Goal: Transaction & Acquisition: Purchase product/service

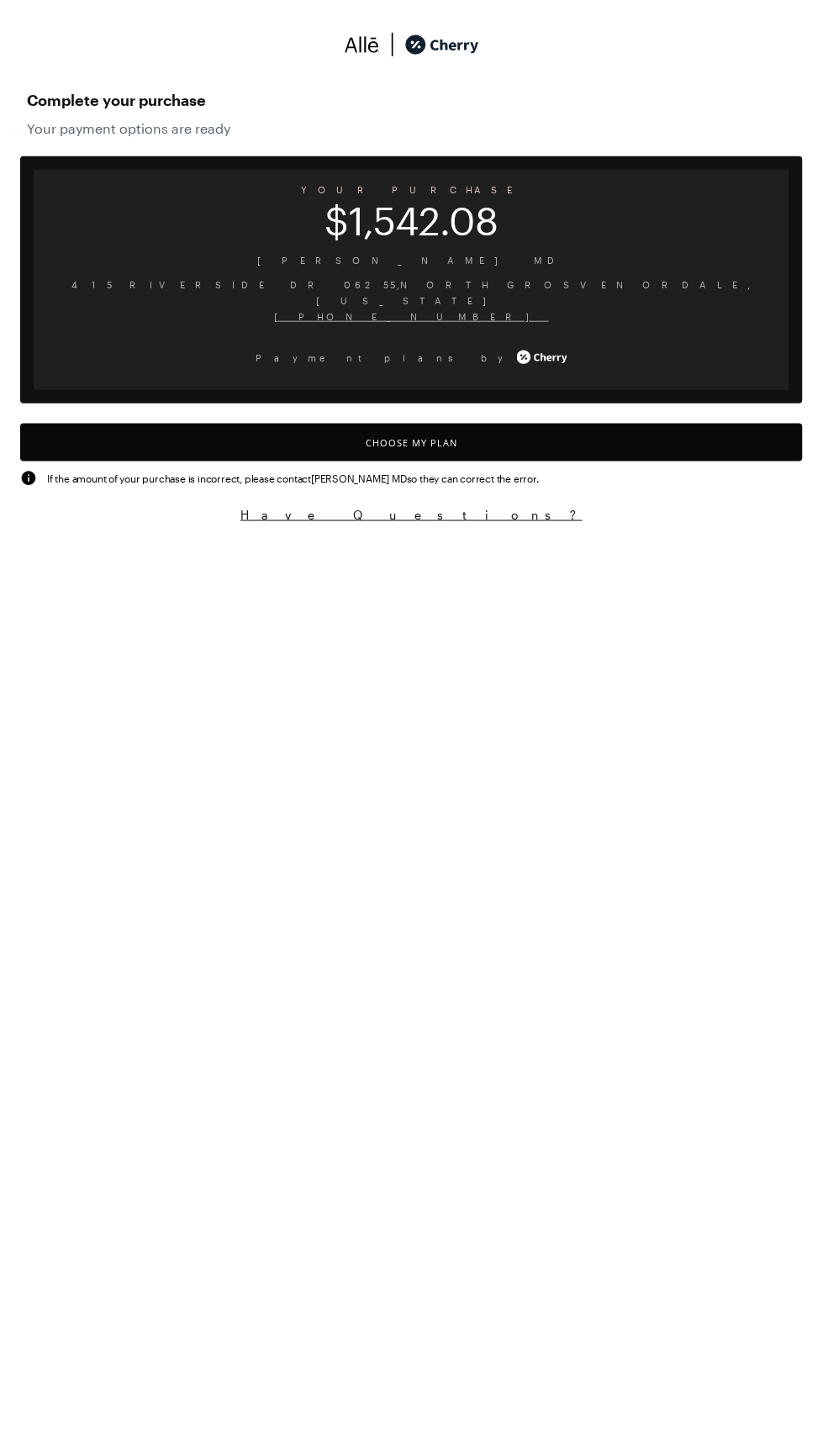
click at [440, 439] on button "Choose My Plan" at bounding box center [411, 442] width 782 height 38
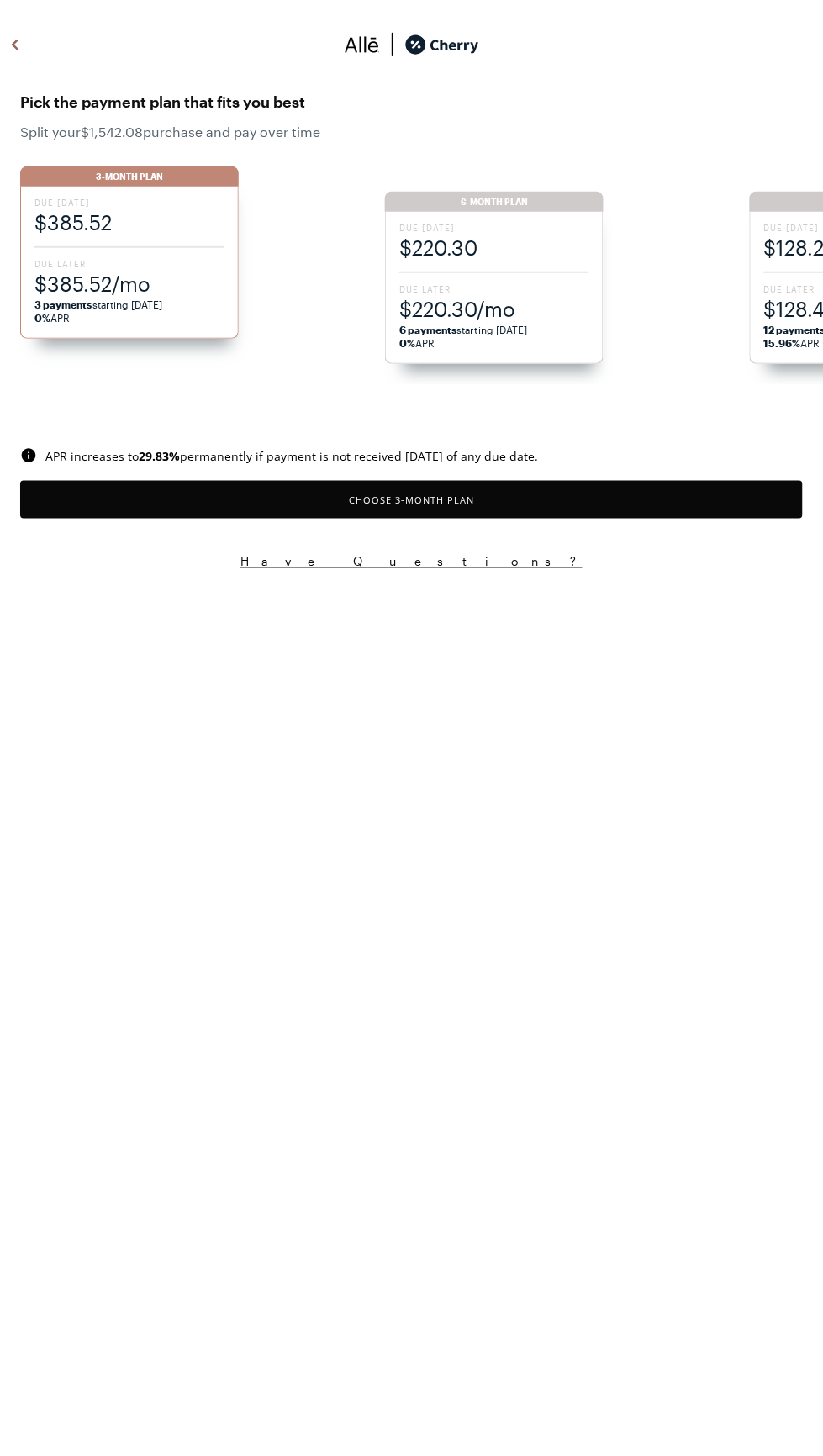
click at [489, 305] on span "$220.30/mo" at bounding box center [494, 309] width 190 height 28
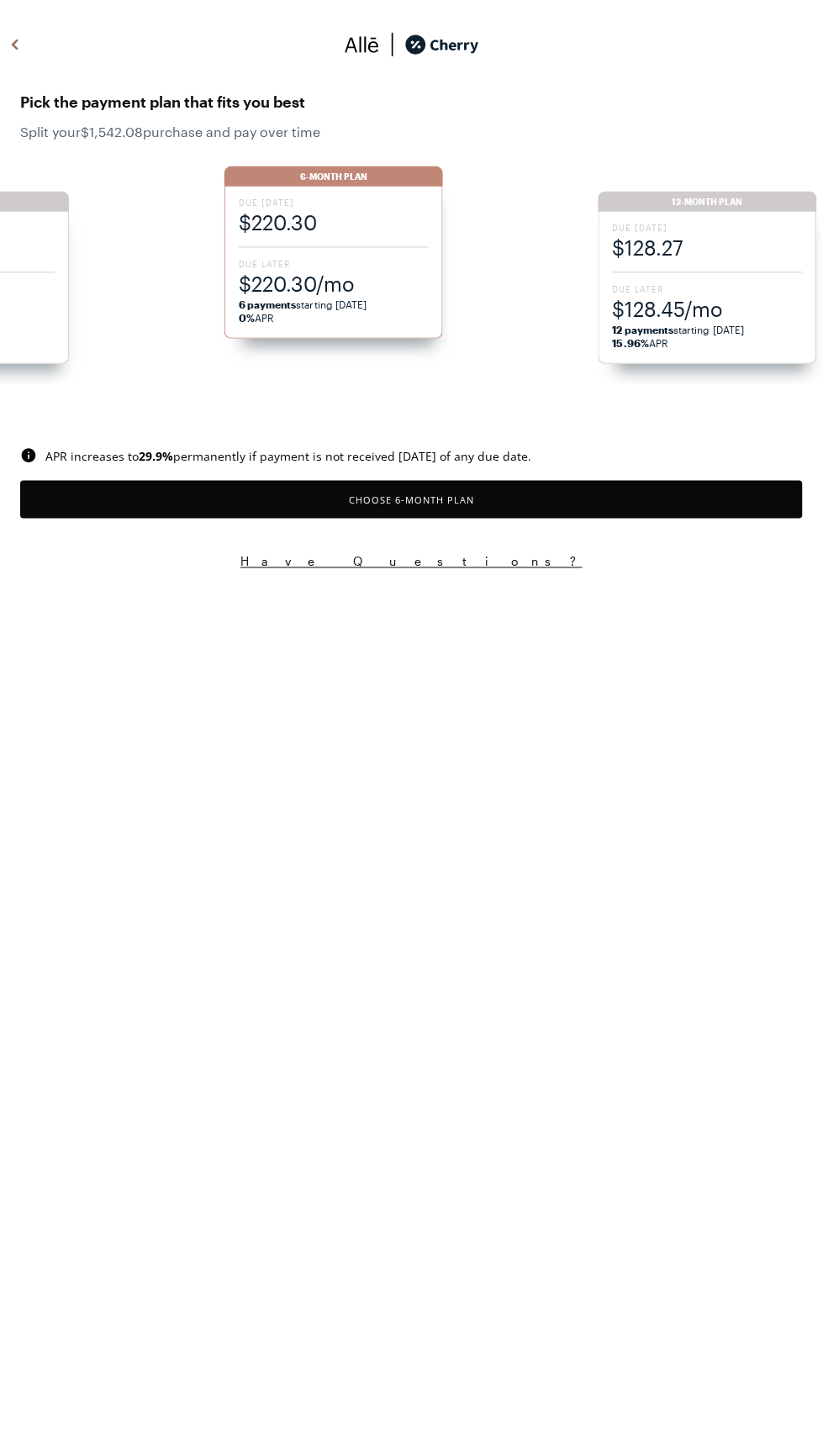
click at [311, 291] on span "$220.30/mo" at bounding box center [334, 284] width 190 height 28
click at [422, 500] on button "Choose 6 -Month Plan" at bounding box center [411, 500] width 782 height 38
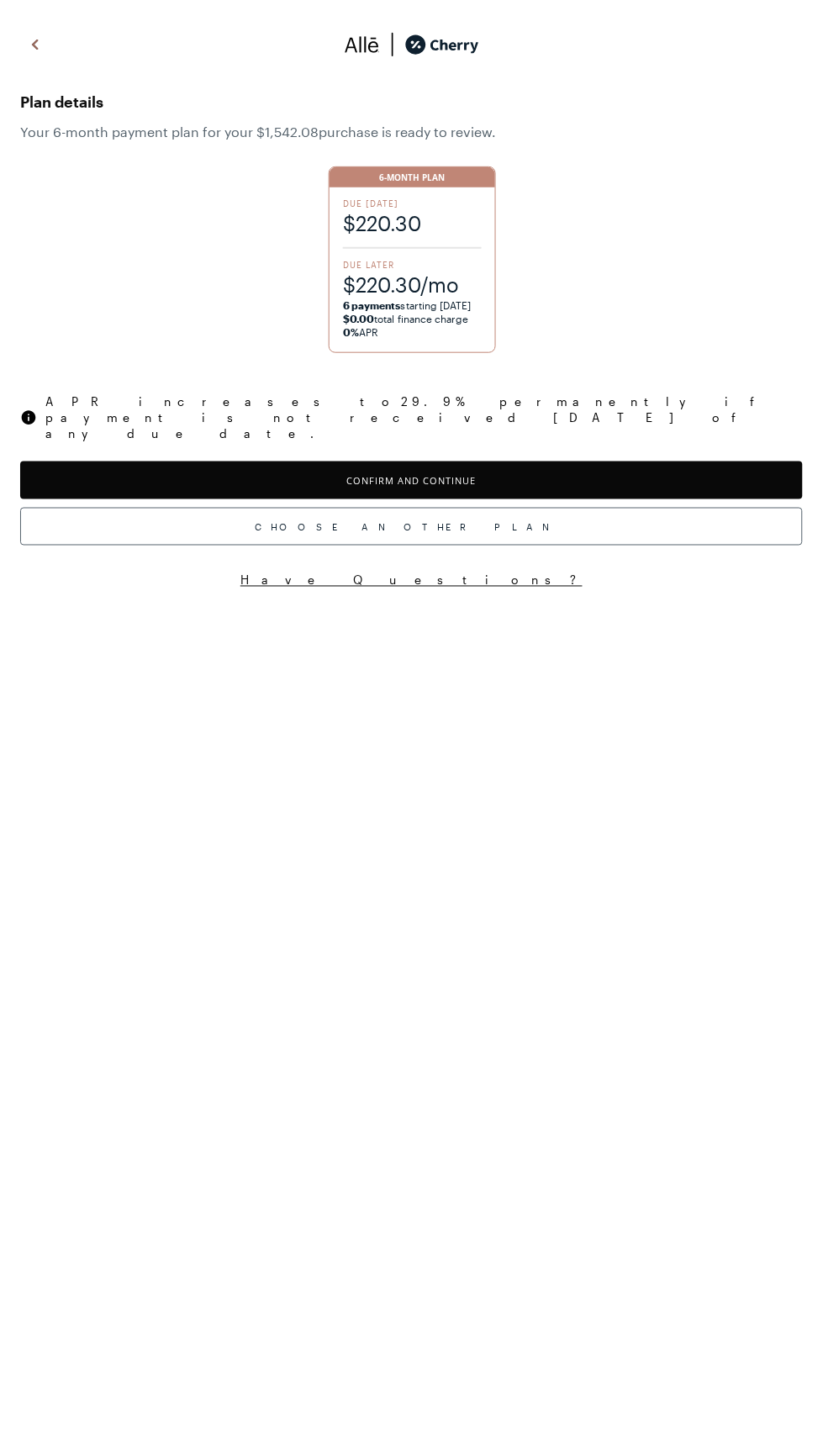
click at [385, 461] on button "Confirm and Continue" at bounding box center [411, 480] width 782 height 38
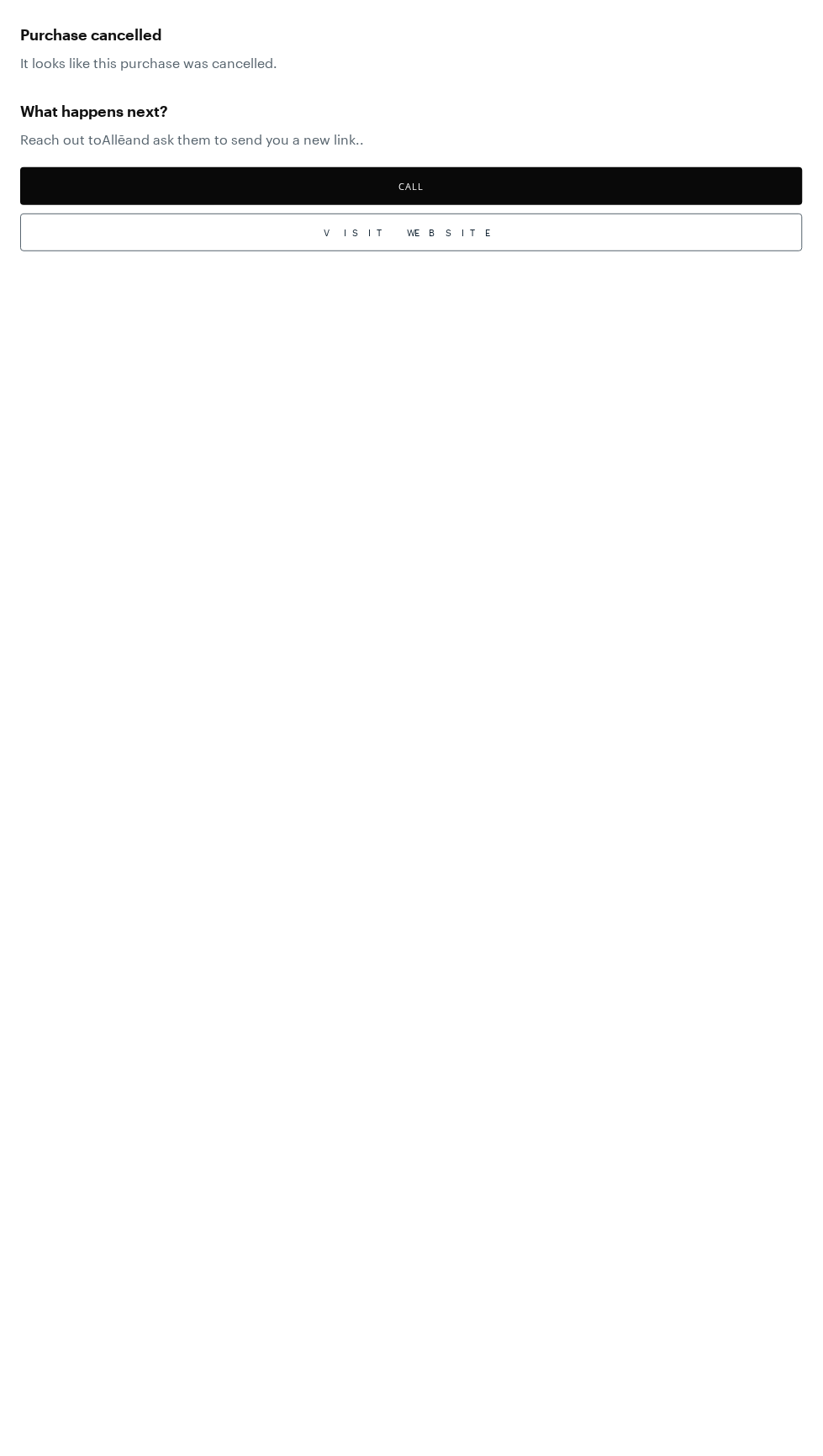
click at [93, 95] on div "Purchase cancelled It looks like this purchase was cancelled. What happens next…" at bounding box center [411, 145] width 823 height 264
click at [296, 244] on div "Visit Website" at bounding box center [411, 232] width 782 height 38
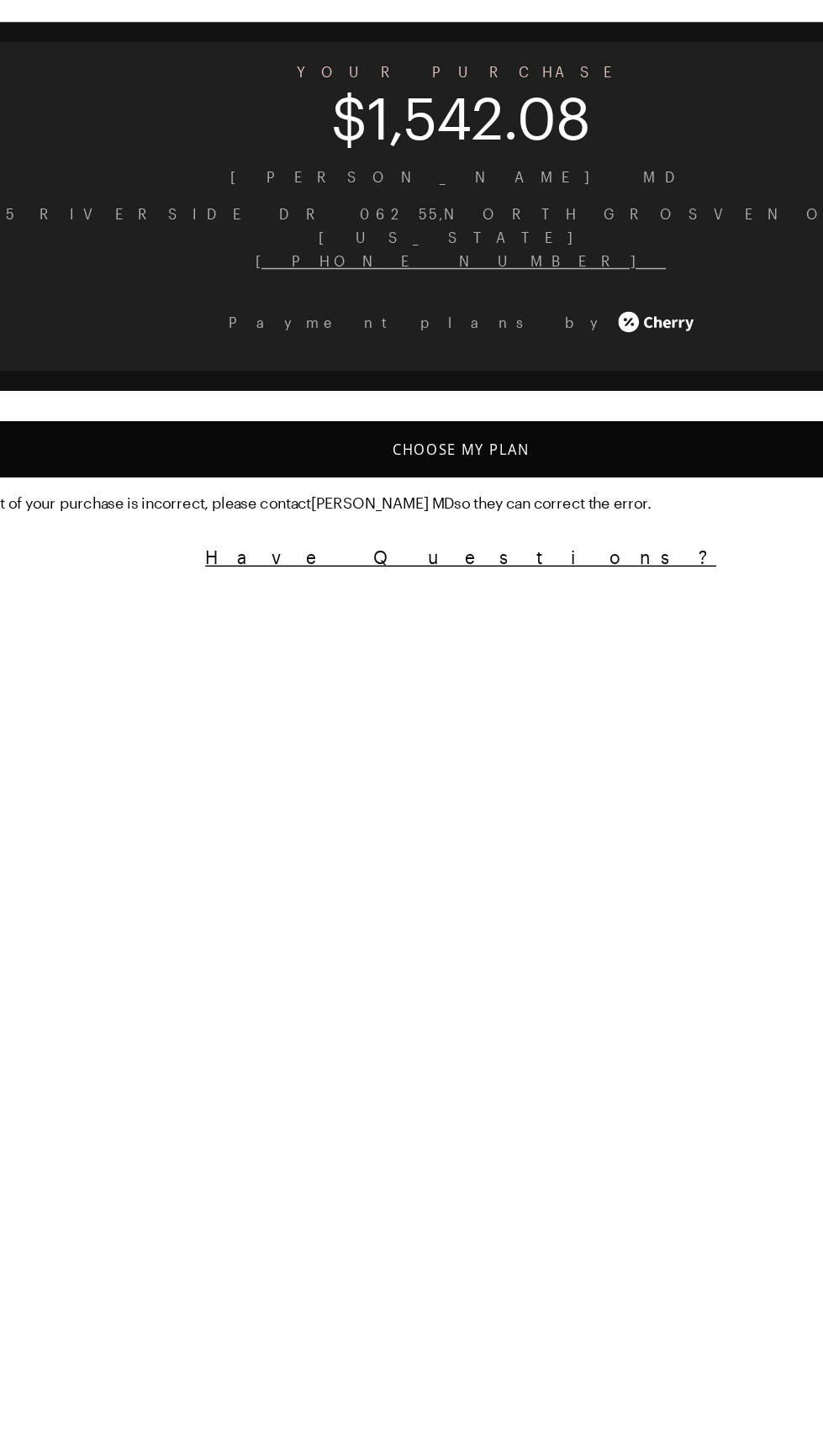
click at [404, 426] on button "Choose My Plan" at bounding box center [411, 442] width 782 height 38
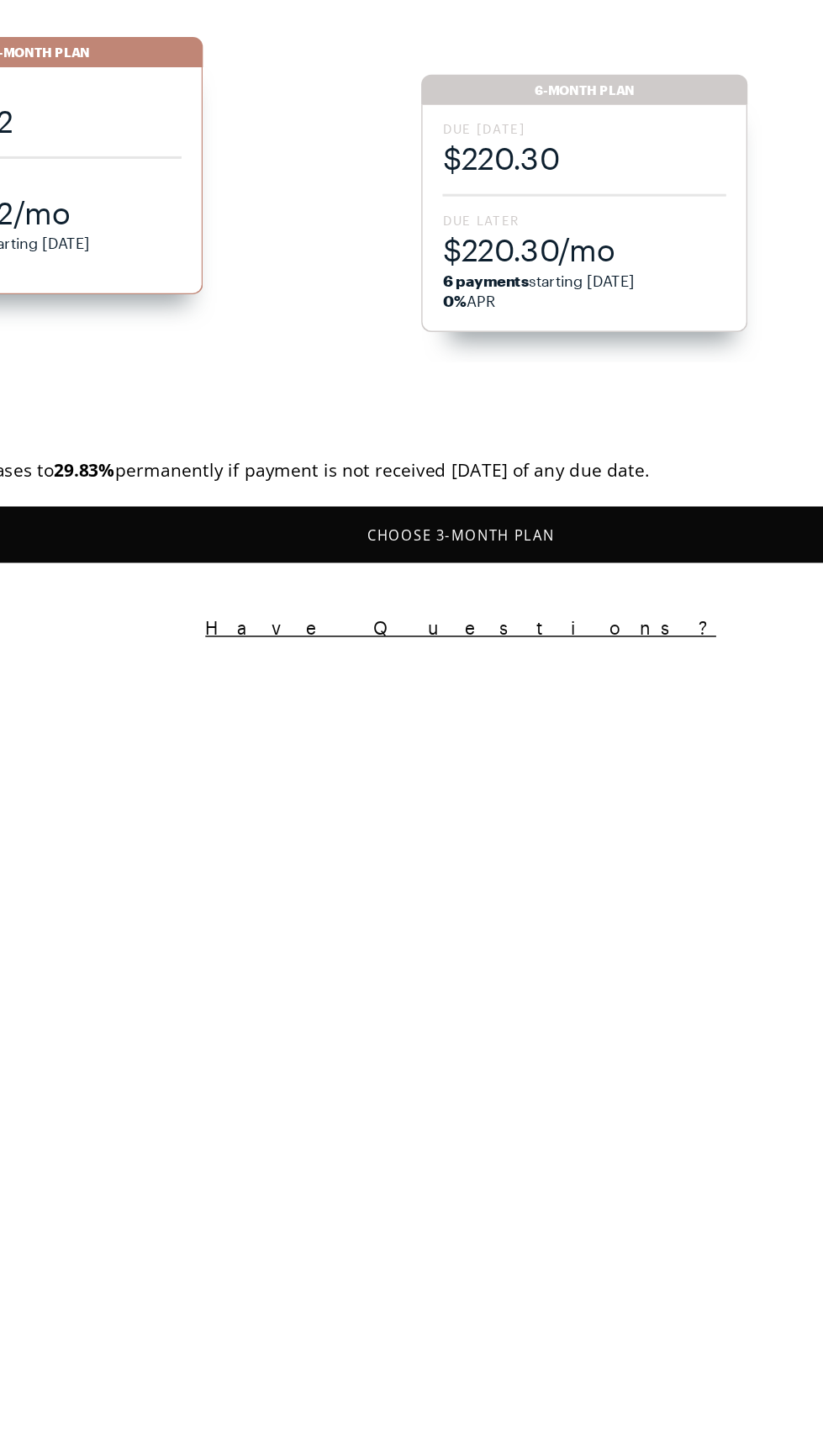
click at [505, 292] on span "Due Later" at bounding box center [494, 288] width 190 height 12
click at [438, 294] on span "Due Later" at bounding box center [494, 288] width 190 height 12
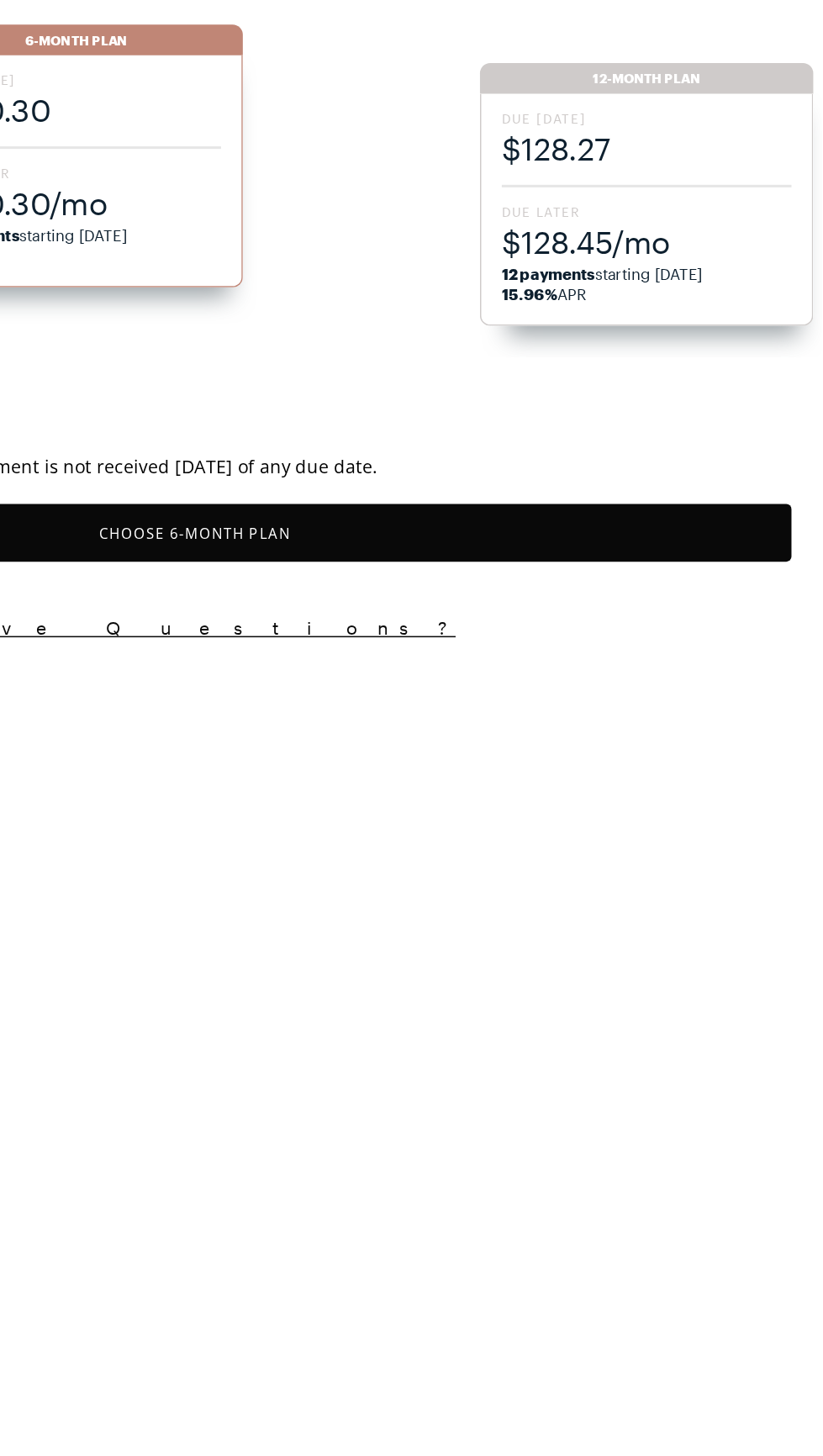
click at [398, 499] on button "Choose 6 -Month Plan" at bounding box center [411, 500] width 782 height 38
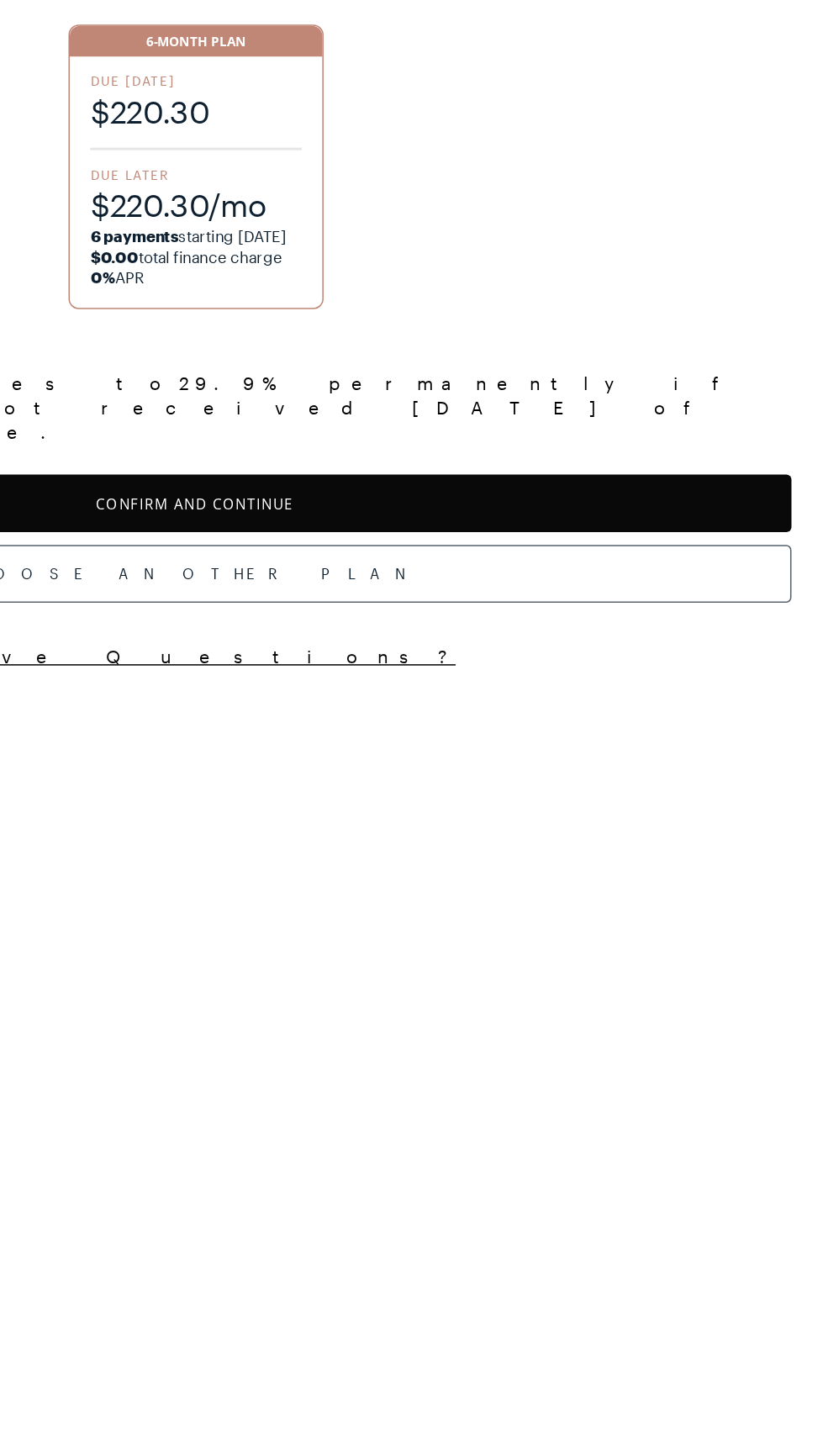
click at [500, 461] on button "Confirm and Continue" at bounding box center [411, 480] width 782 height 38
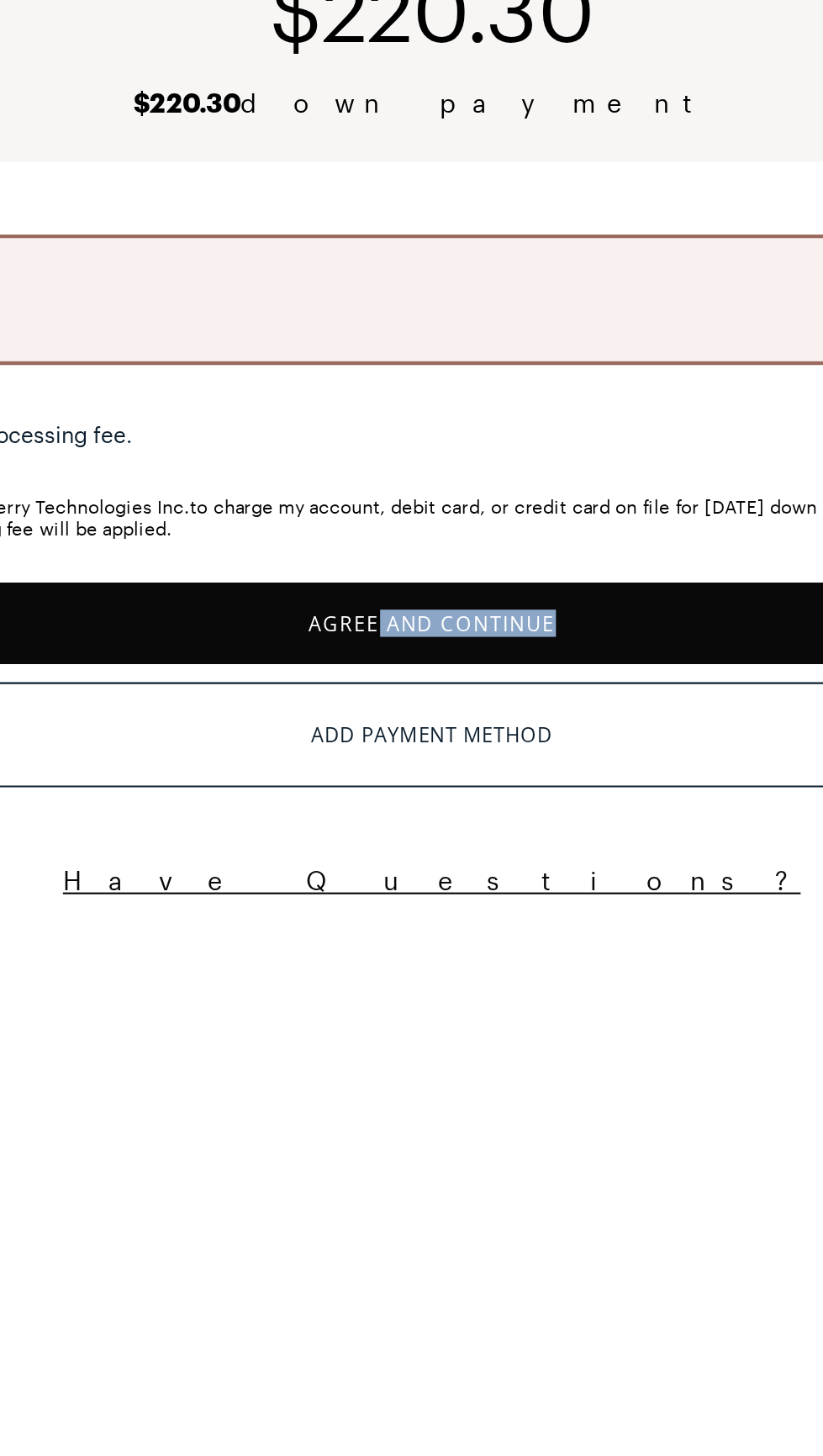
click at [448, 613] on html "**********" at bounding box center [411, 306] width 823 height 613
click at [427, 474] on button "Agree and Continue" at bounding box center [411, 468] width 782 height 38
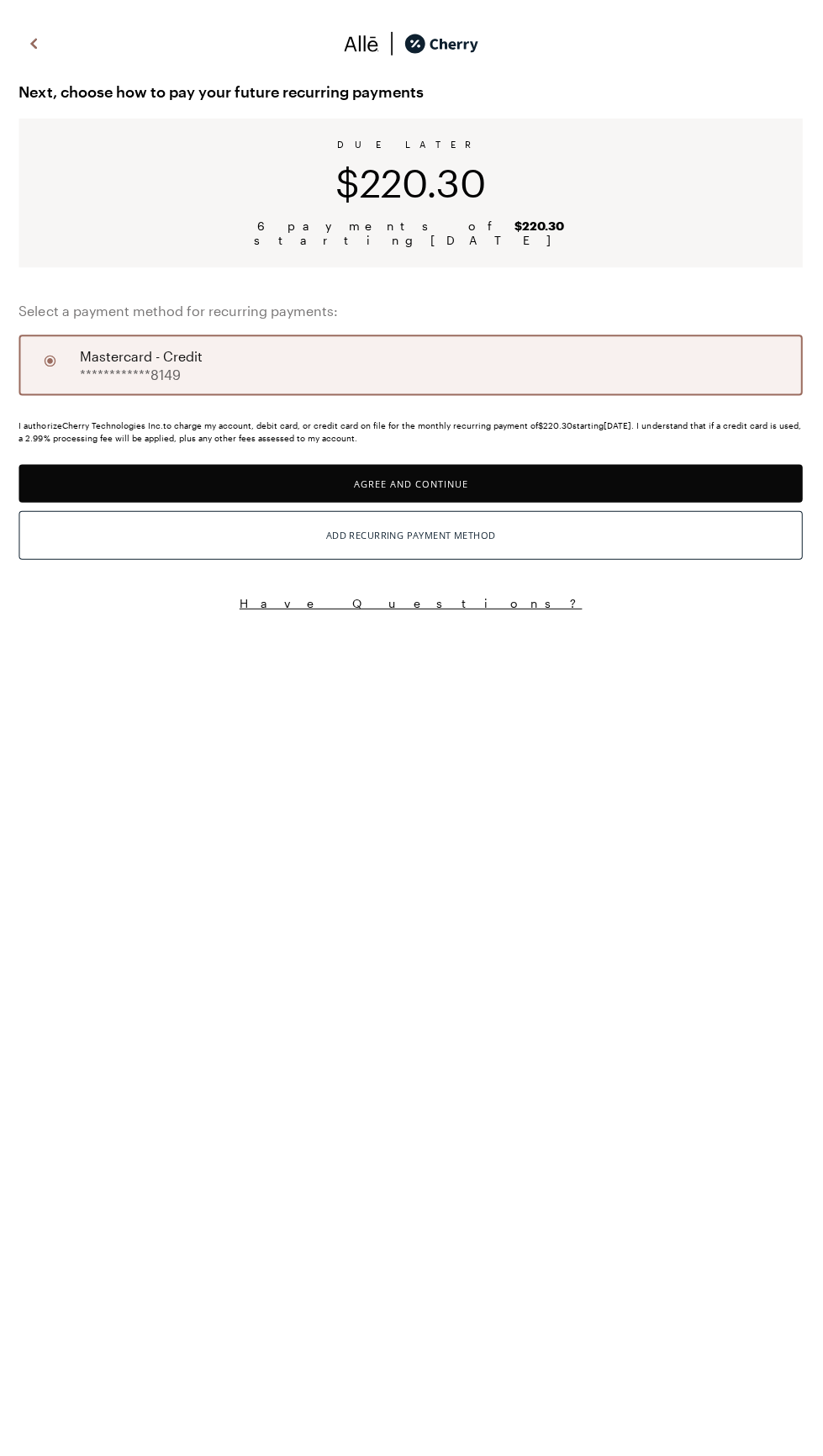
click at [433, 385] on div "**********" at bounding box center [411, 366] width 782 height 60
click at [466, 501] on button "Agree and Continue" at bounding box center [411, 485] width 782 height 38
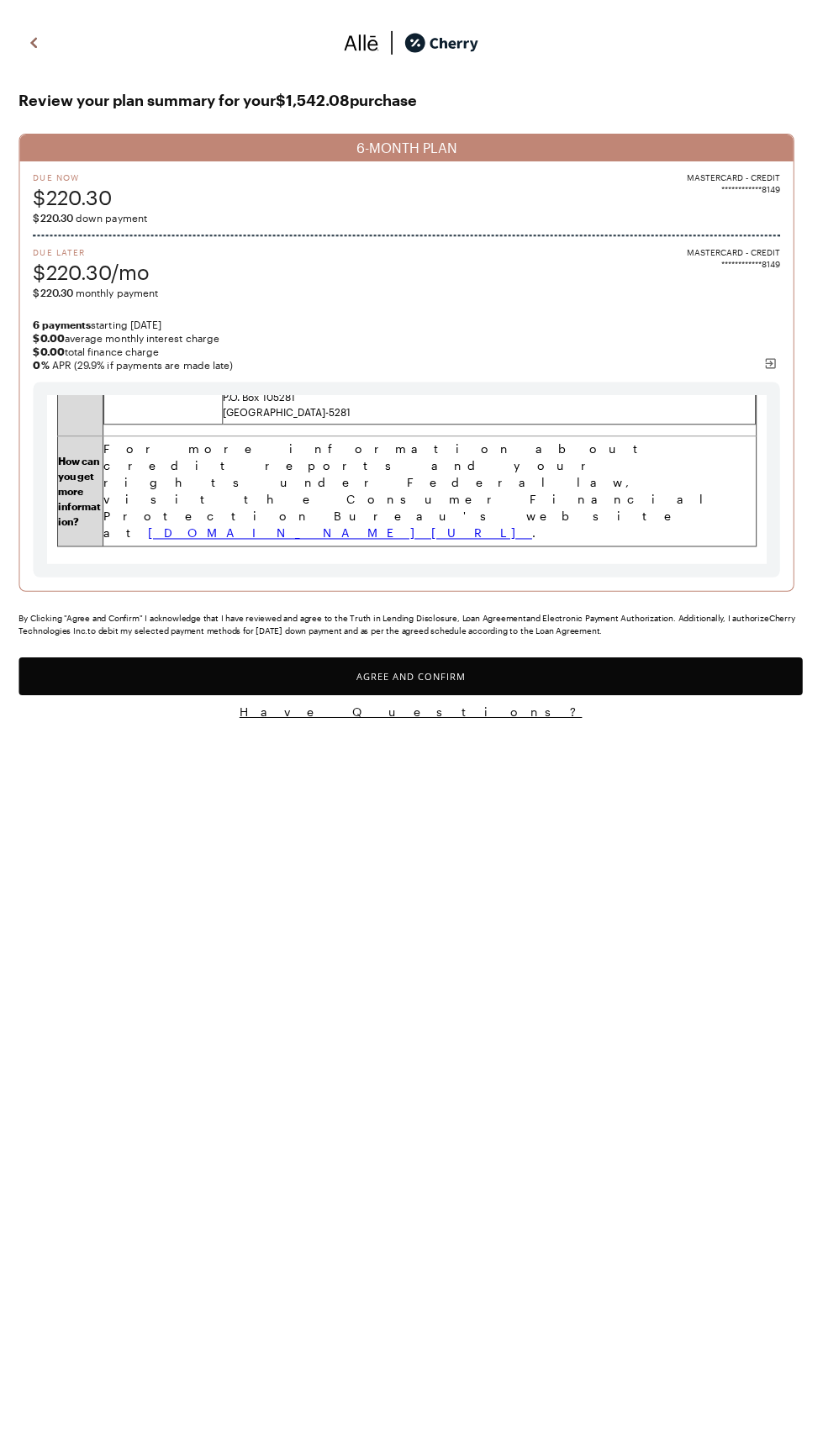
scroll to position [68617, 0]
click at [469, 696] on button "Agree and Confirm" at bounding box center [411, 676] width 782 height 38
